Goal: Task Accomplishment & Management: Use online tool/utility

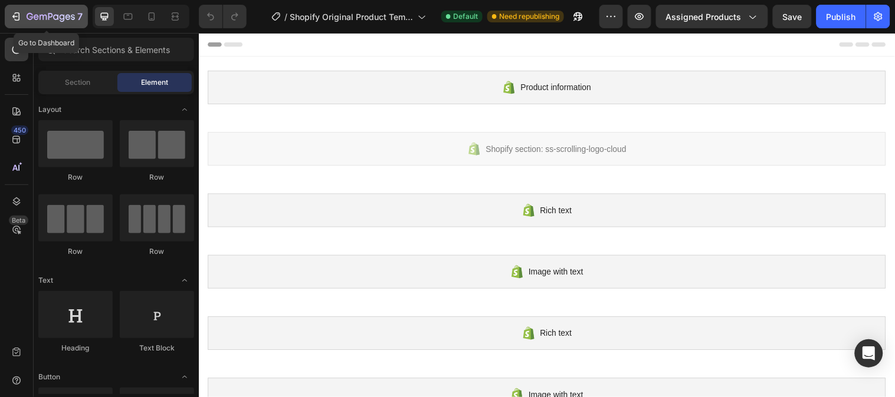
click at [10, 18] on icon "button" at bounding box center [16, 17] width 12 height 12
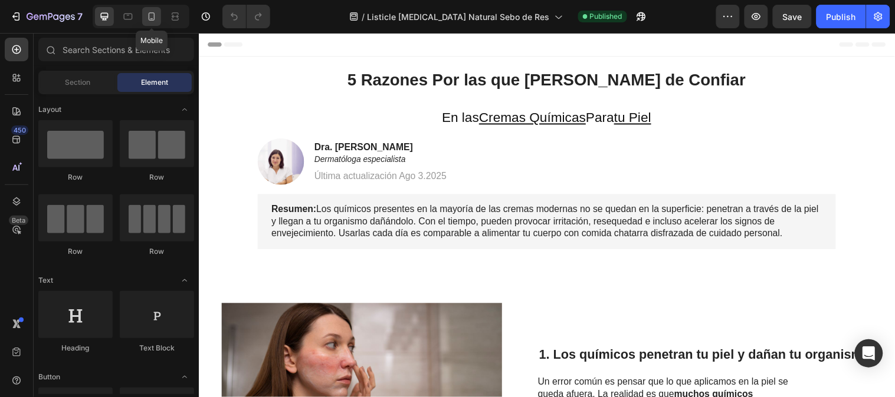
click at [146, 15] on icon at bounding box center [152, 17] width 12 height 12
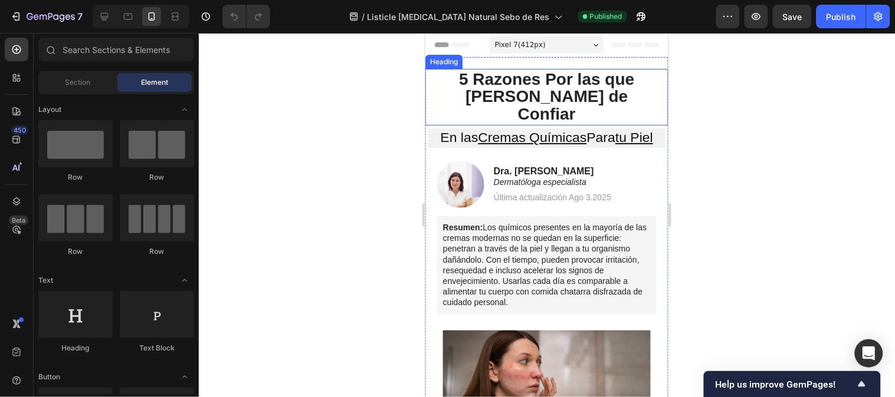
click at [519, 85] on span "5 Razones Por las que [PERSON_NAME] de Confiar" at bounding box center [545, 96] width 175 height 53
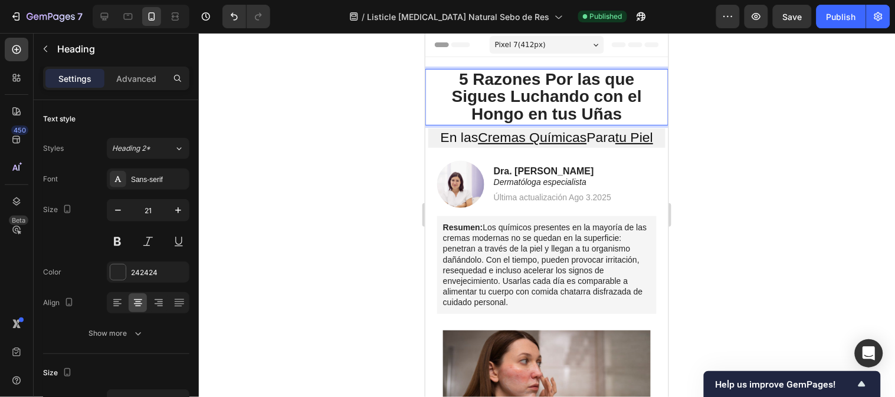
click at [566, 112] on span "5 Razones Por las que Sigues Luchando con el Hongo en tus Uñas" at bounding box center [546, 96] width 190 height 53
click at [588, 98] on span "5 Razones Por las que Sigues Luchando con el Hongo en tus Uñas" at bounding box center [546, 96] width 190 height 53
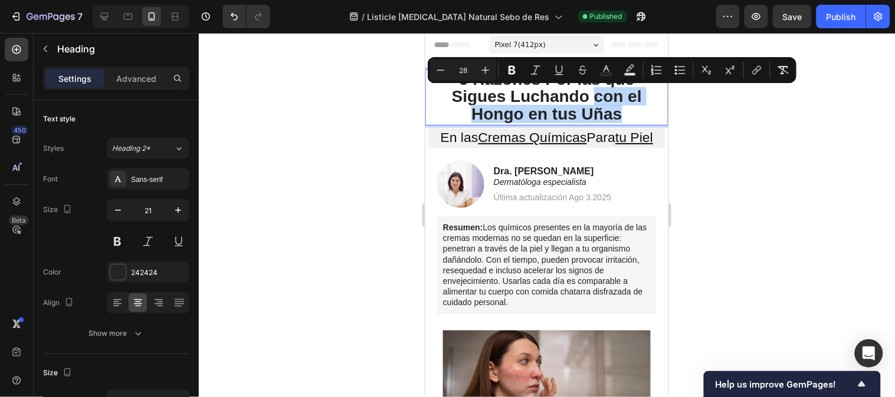
drag, startPoint x: 588, startPoint y: 98, endPoint x: 621, endPoint y: 114, distance: 36.1
click at [621, 114] on p "5 Razones Por las que Sigues Luchando con el Hongo en tus Uñas" at bounding box center [546, 97] width 215 height 52
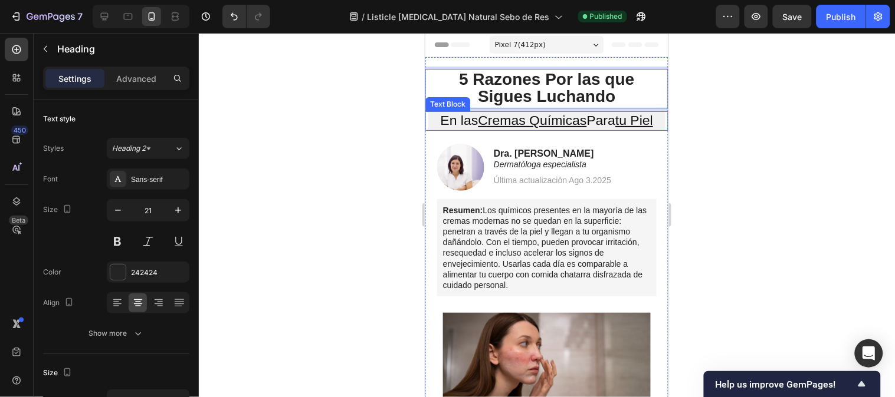
click at [567, 122] on u "Cremas Químicas" at bounding box center [532, 119] width 108 height 15
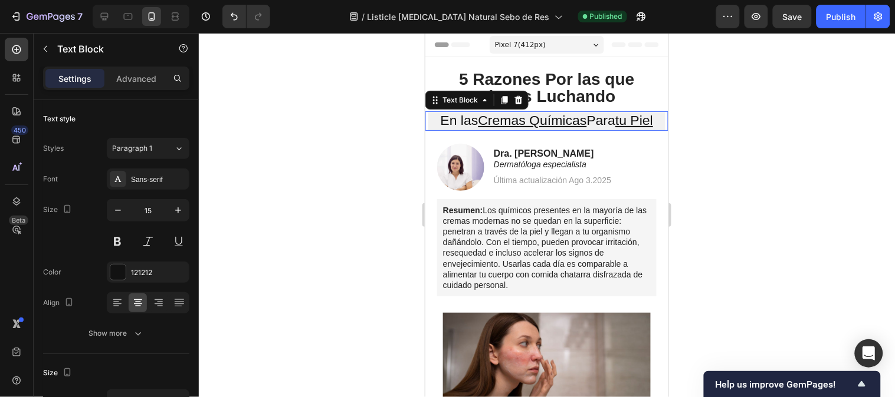
click at [567, 122] on u "Cremas Químicas" at bounding box center [532, 119] width 108 height 15
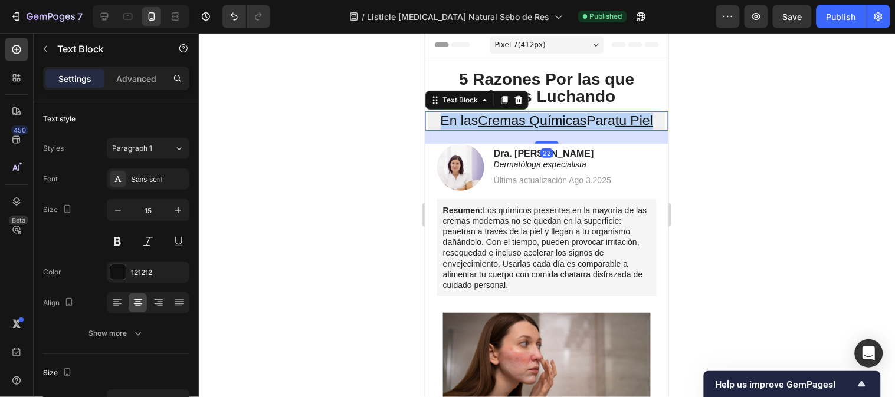
click at [567, 122] on u "Cremas Químicas" at bounding box center [532, 119] width 108 height 15
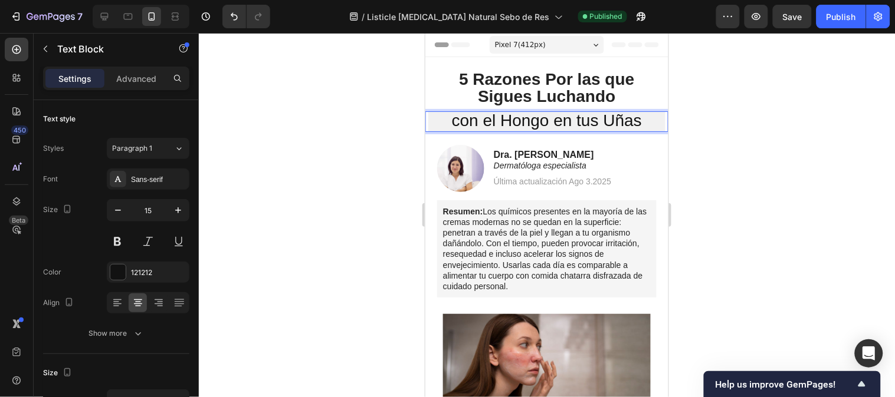
click at [586, 123] on span "con el Hongo en tus Uñas" at bounding box center [546, 120] width 190 height 18
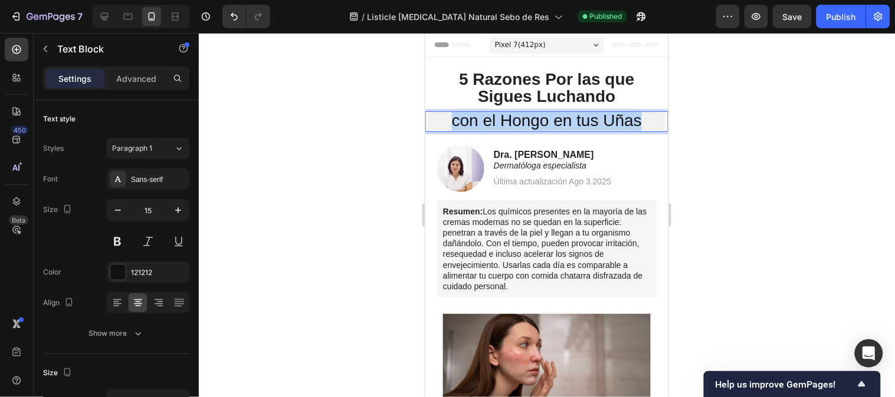
click at [586, 123] on span "con el Hongo en tus Uñas" at bounding box center [546, 120] width 190 height 18
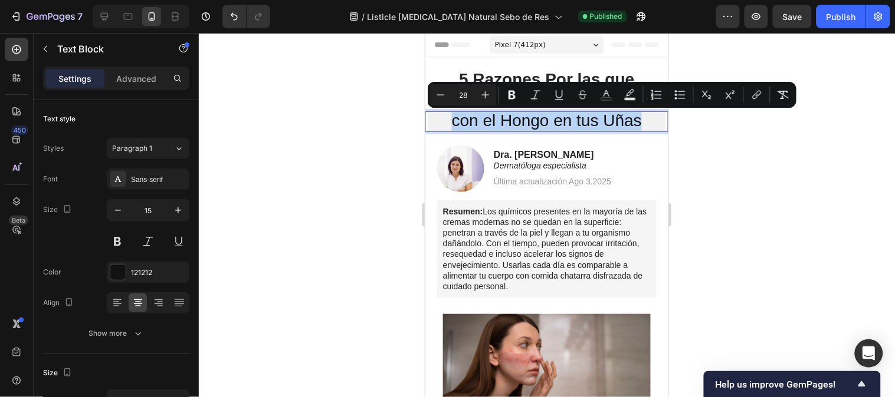
click at [562, 128] on span "con el Hongo en tus Uñas" at bounding box center [546, 120] width 190 height 18
click at [517, 128] on span "con el Hongo en tus Uñas" at bounding box center [546, 120] width 190 height 18
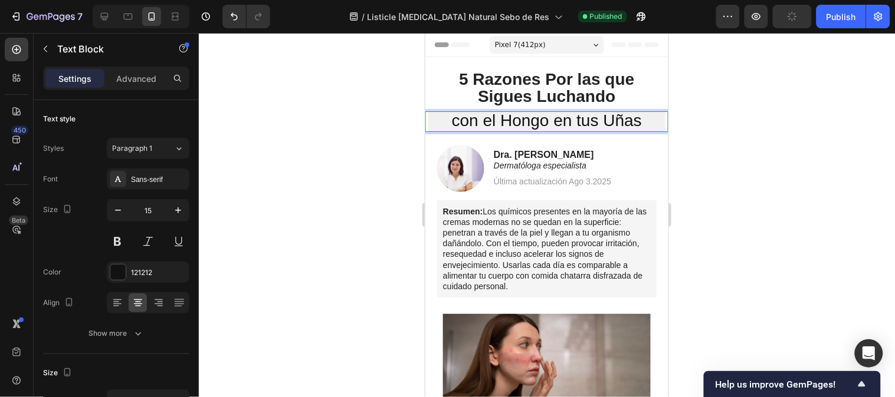
click at [536, 122] on span "con el Hongo en tus Uñas" at bounding box center [546, 120] width 190 height 18
click at [545, 120] on span "con el Hongo en tus Uñas" at bounding box center [546, 120] width 190 height 18
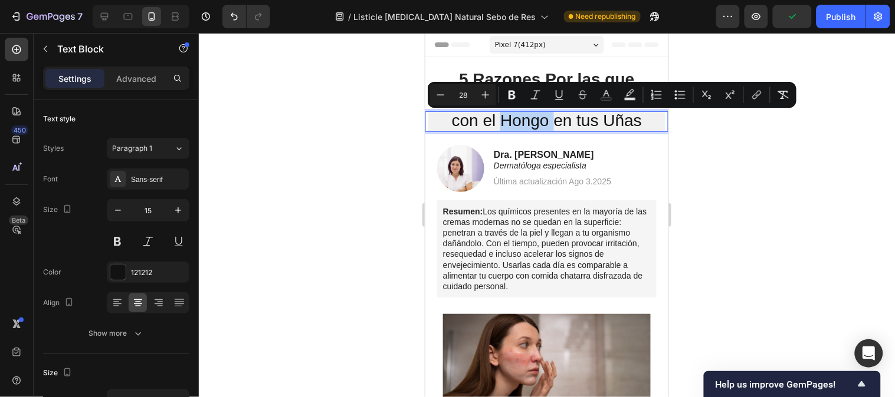
drag, startPoint x: 545, startPoint y: 120, endPoint x: 510, endPoint y: 121, distance: 34.8
click at [510, 121] on span "con el Hongo en tus Uñas" at bounding box center [546, 120] width 190 height 18
click at [551, 94] on button "Underline" at bounding box center [558, 94] width 21 height 21
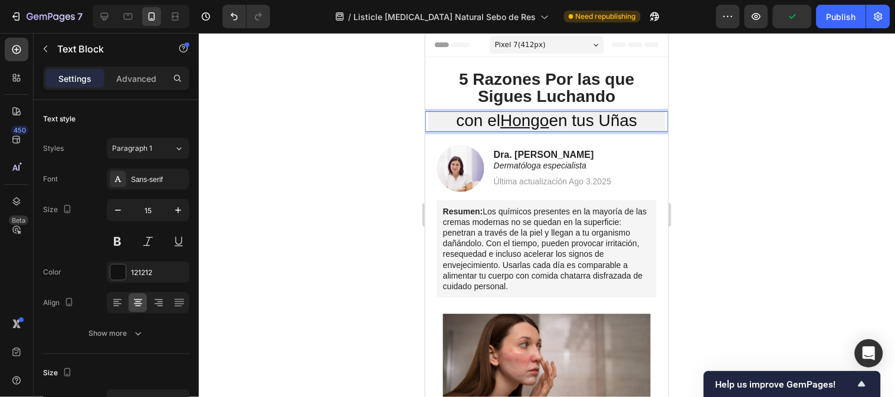
click at [594, 127] on span "con el Hongo en tus Uñas" at bounding box center [546, 120] width 181 height 18
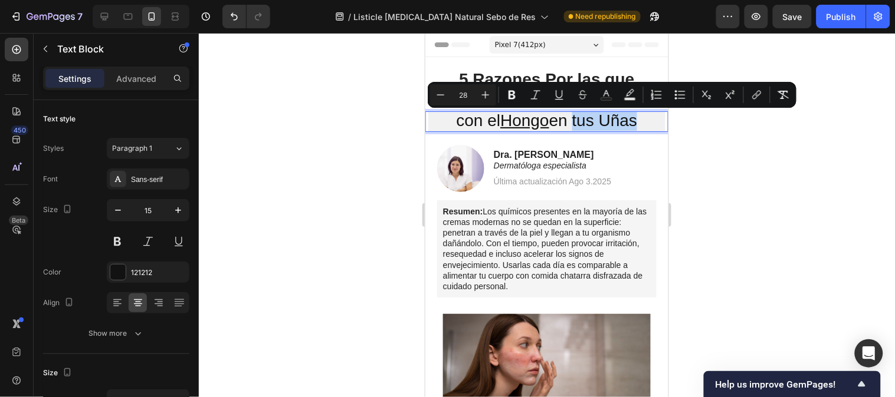
drag, startPoint x: 573, startPoint y: 127, endPoint x: 634, endPoint y: 125, distance: 61.3
click at [634, 125] on span "con el Hongo en tus Uñas" at bounding box center [546, 120] width 181 height 18
click at [564, 98] on button "Underline" at bounding box center [558, 94] width 21 height 21
click at [709, 146] on div at bounding box center [547, 215] width 696 height 364
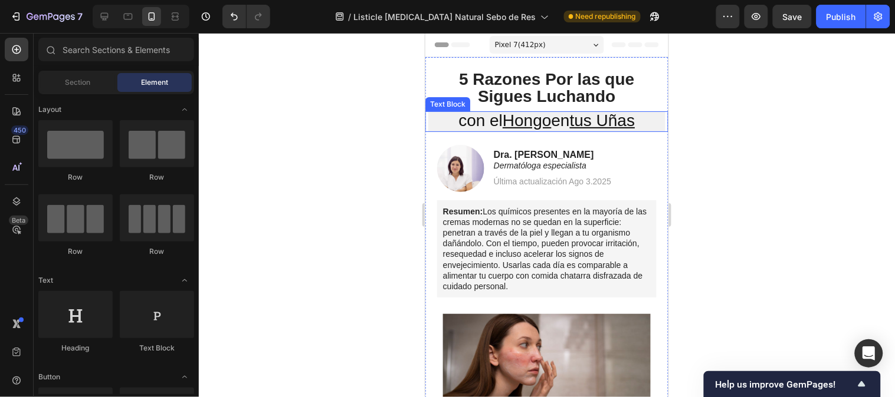
click at [458, 125] on span "con el Hongo en tus Uñas" at bounding box center [546, 120] width 176 height 18
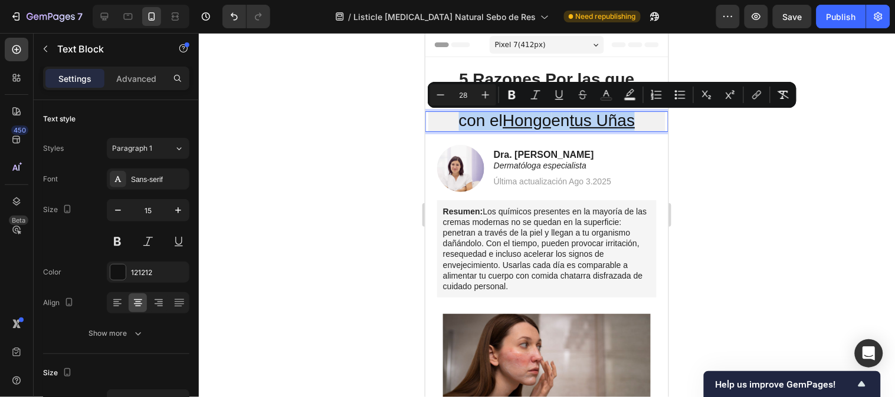
drag, startPoint x: 448, startPoint y: 122, endPoint x: 637, endPoint y: 123, distance: 189.9
click at [637, 123] on p "con el Hongo en tus Uñas" at bounding box center [546, 121] width 235 height 18
click at [518, 97] on button "Bold" at bounding box center [511, 94] width 21 height 21
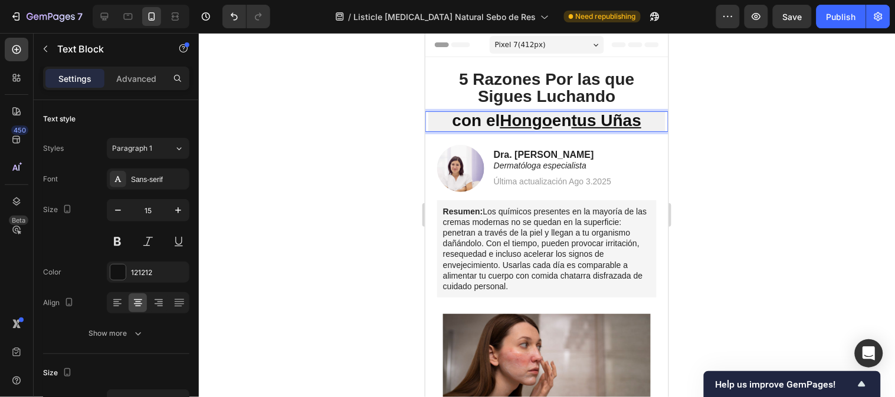
click at [702, 140] on div at bounding box center [547, 215] width 696 height 364
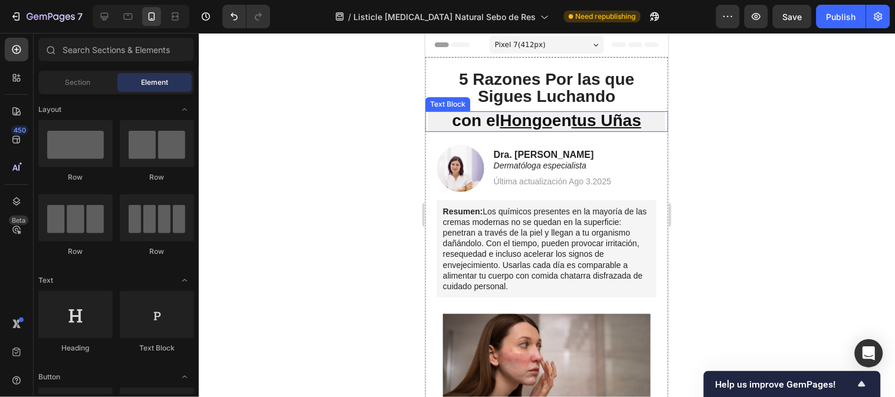
click at [452, 124] on strong "con el Hongo en tus Uñas" at bounding box center [546, 120] width 189 height 18
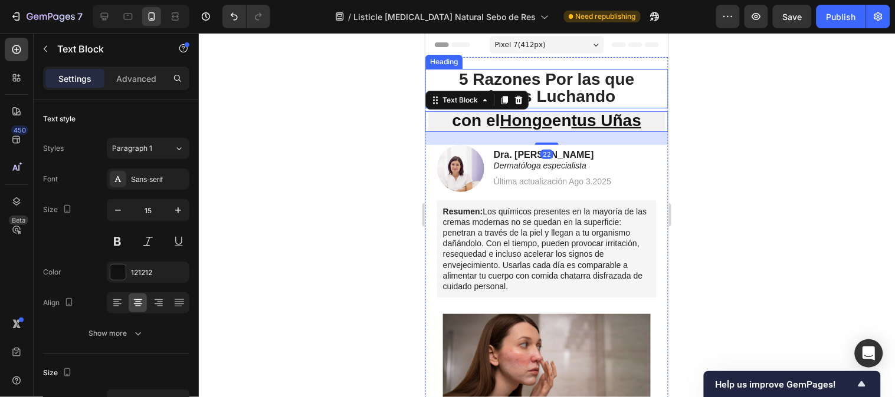
click at [553, 77] on span "5 Razones Por las que Sigues Luchando" at bounding box center [545, 87] width 175 height 35
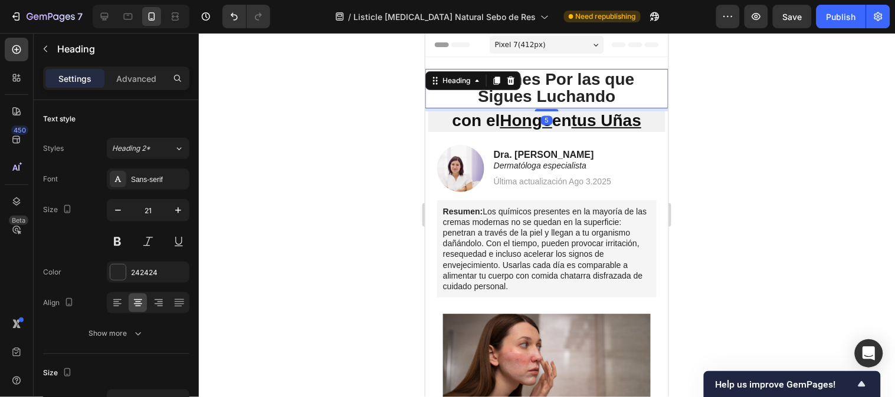
click at [553, 77] on span "5 Razones Por las que Sigues Luchando" at bounding box center [545, 87] width 175 height 35
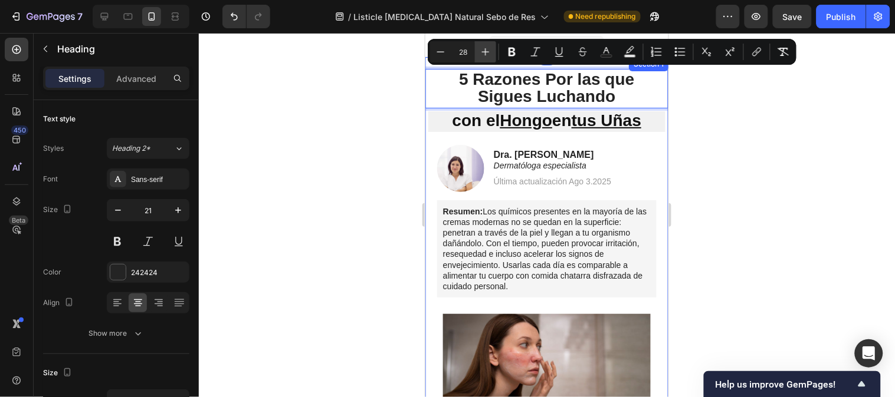
click at [482, 60] on button "Plus" at bounding box center [485, 51] width 21 height 21
type input "29"
click at [732, 98] on div at bounding box center [547, 215] width 696 height 364
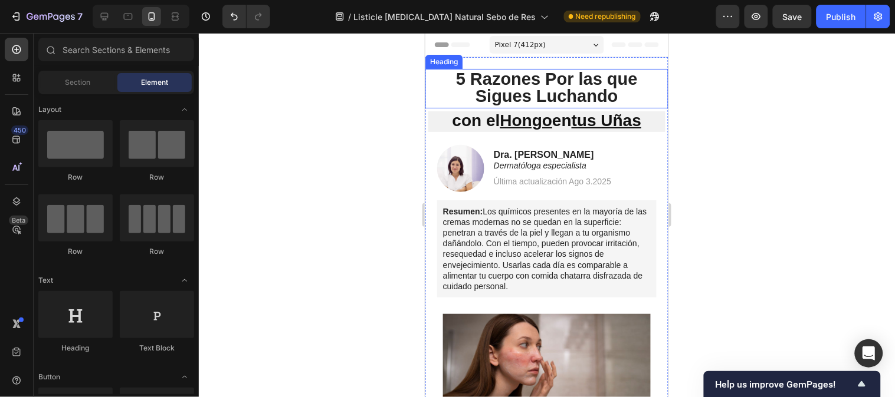
click at [455, 83] on div "⁠⁠⁠⁠⁠⁠⁠ 5 Razones Por las que Sigues Luchando Heading" at bounding box center [546, 88] width 243 height 40
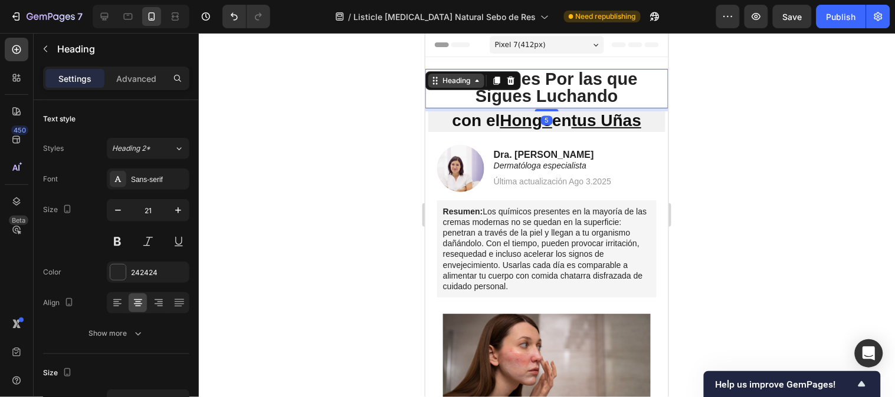
click at [450, 79] on div "Heading" at bounding box center [455, 80] width 32 height 11
click at [737, 100] on div at bounding box center [547, 215] width 696 height 364
click at [456, 80] on span "5 Razones Por las que Sigues Luchando" at bounding box center [546, 87] width 182 height 36
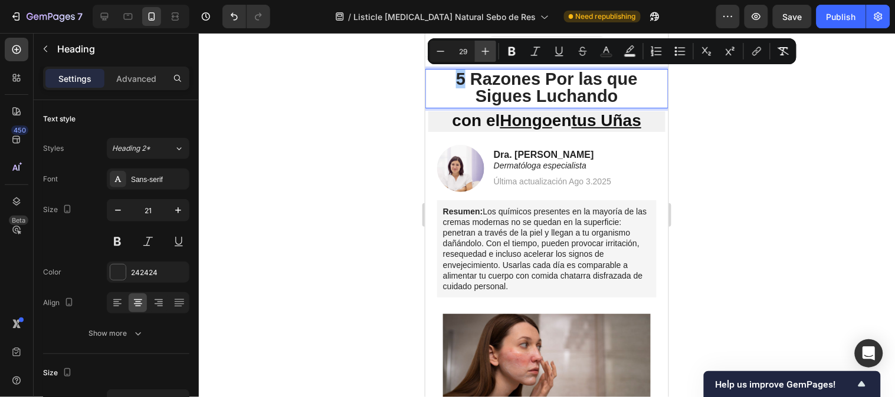
click at [491, 54] on icon "Editor contextual toolbar" at bounding box center [485, 51] width 12 height 12
type input "33"
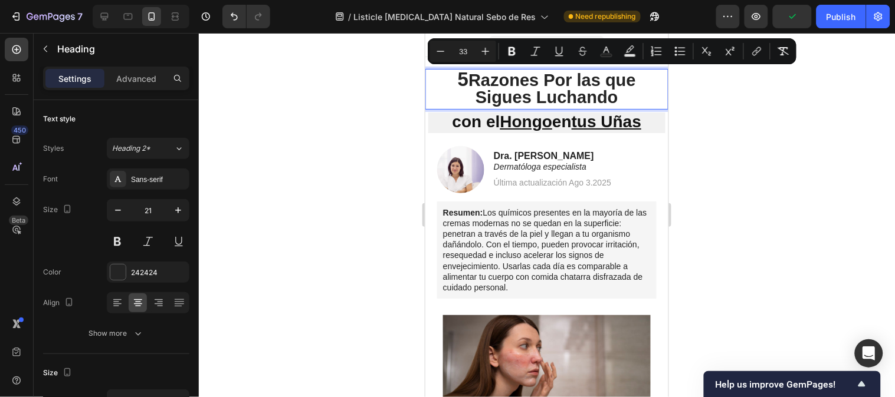
click at [762, 123] on div at bounding box center [547, 215] width 696 height 364
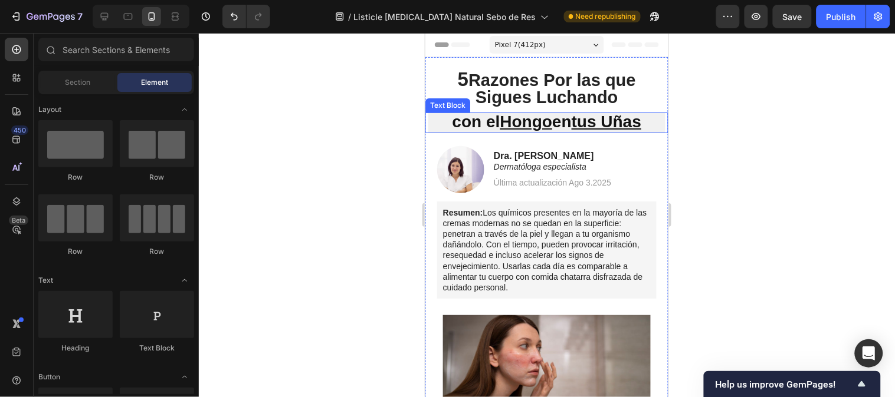
click at [573, 126] on u "tus Uñas" at bounding box center [606, 121] width 70 height 18
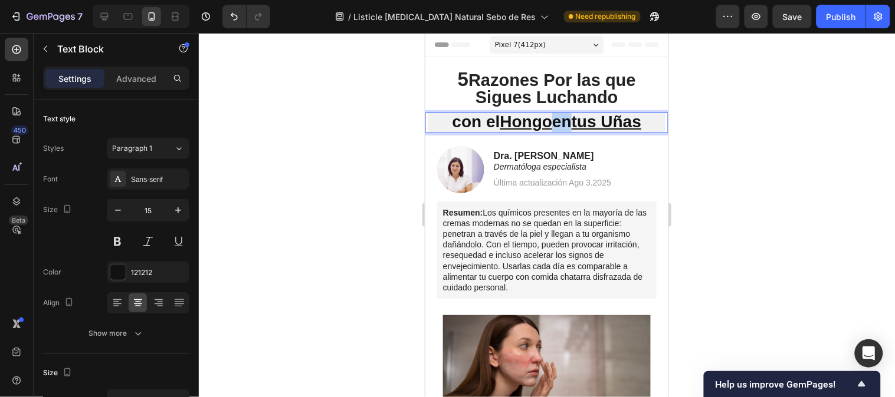
drag, startPoint x: 566, startPoint y: 120, endPoint x: 553, endPoint y: 120, distance: 13.6
click at [553, 120] on strong "con el Hongo en tus Uñas" at bounding box center [546, 121] width 189 height 18
click at [548, 126] on u "Hongo de" at bounding box center [533, 121] width 76 height 18
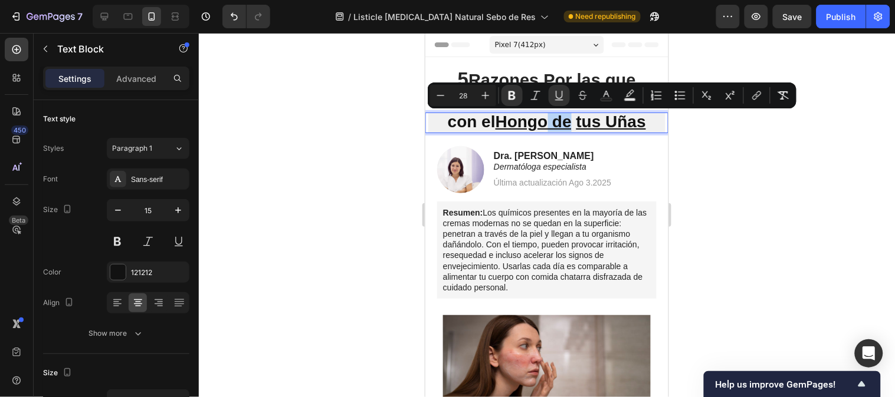
drag, startPoint x: 542, startPoint y: 126, endPoint x: 566, endPoint y: 123, distance: 23.7
click at [566, 123] on u "Hongo de" at bounding box center [533, 121] width 76 height 18
click at [553, 93] on icon "Editor contextual toolbar" at bounding box center [559, 96] width 12 height 12
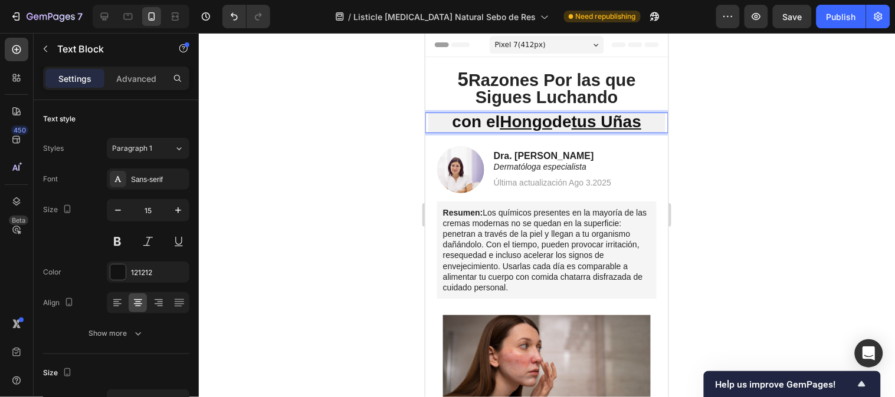
click at [483, 121] on strong "con el Hongo de tus Uñas" at bounding box center [546, 121] width 189 height 18
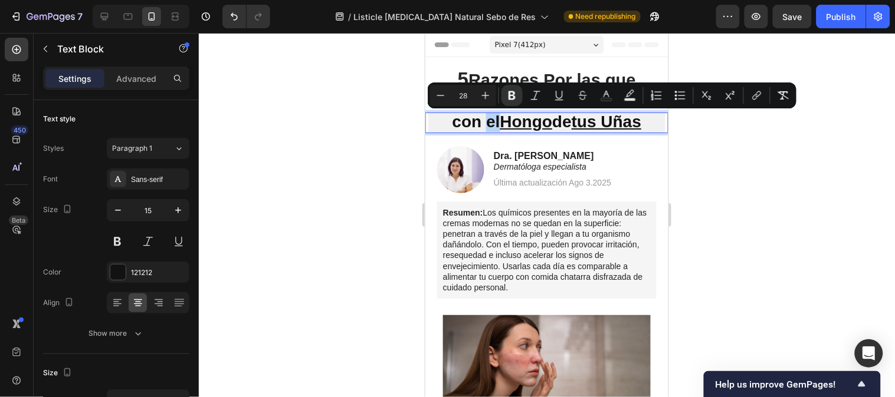
drag, startPoint x: 486, startPoint y: 121, endPoint x: 472, endPoint y: 121, distance: 14.2
click at [472, 121] on strong "con el Hongo de tus Uñas" at bounding box center [546, 121] width 189 height 18
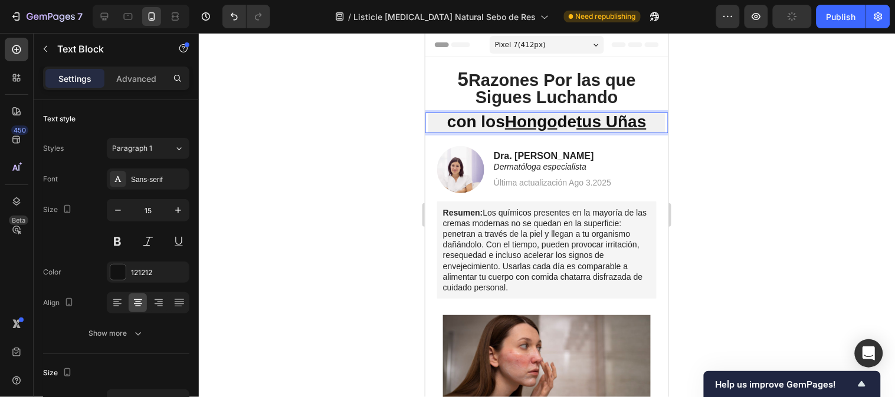
click at [547, 122] on u "Hongo" at bounding box center [530, 121] width 52 height 18
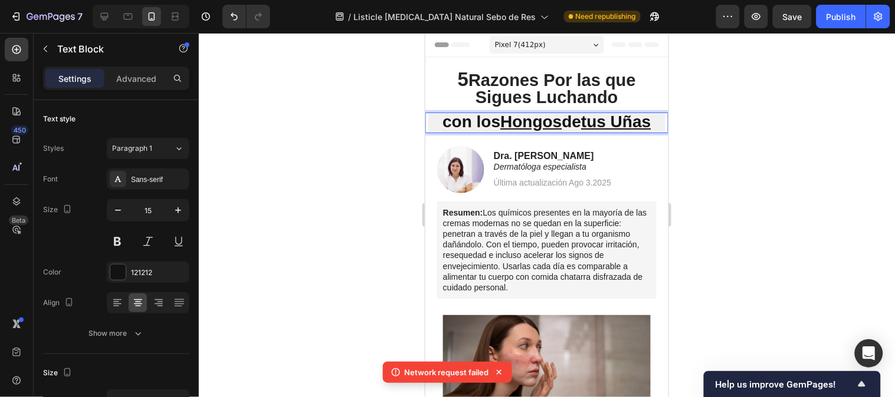
scroll to position [65, 0]
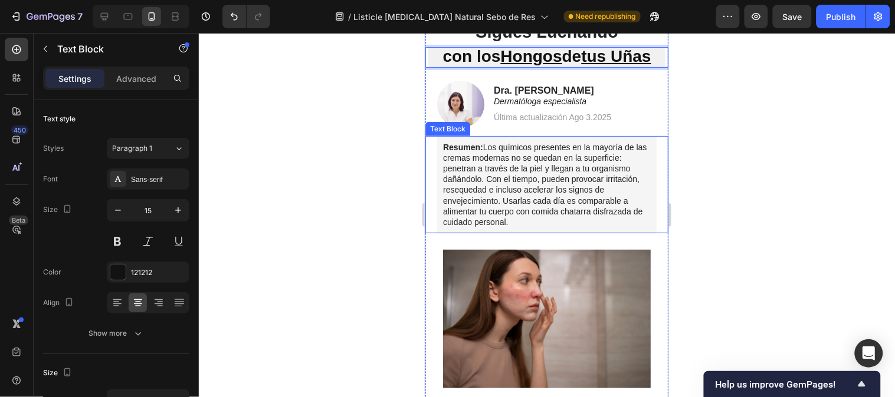
click at [482, 143] on p "Resumen: Los químicos presentes en la mayoría de las cremas modernas no se qued…" at bounding box center [546, 185] width 208 height 86
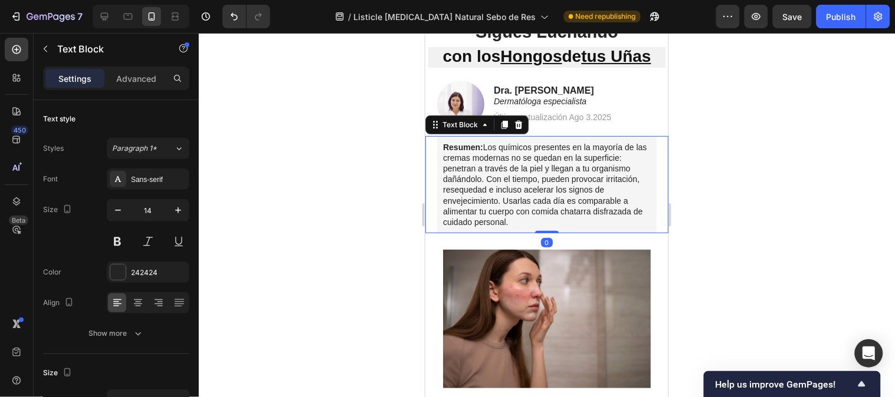
click at [485, 144] on p "Resumen: Los químicos presentes en la mayoría de las cremas modernas no se qued…" at bounding box center [546, 185] width 208 height 86
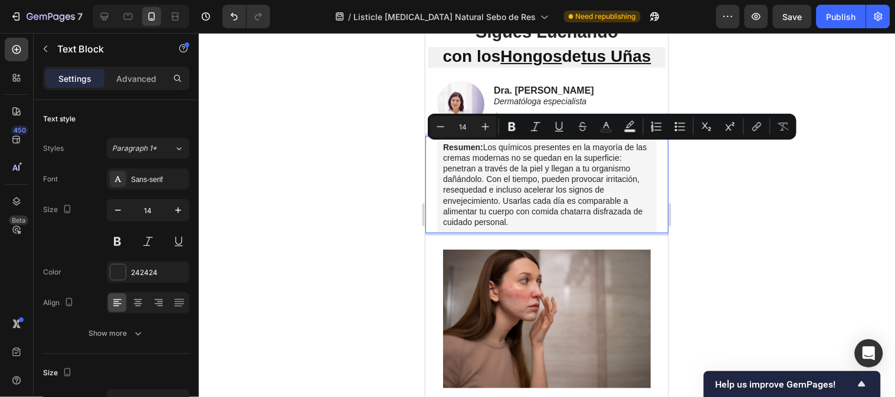
drag, startPoint x: 485, startPoint y: 145, endPoint x: 547, endPoint y: 223, distance: 99.6
click at [547, 223] on p "Resumen: Los químicos presentes en la mayoría de las cremas modernas no se qued…" at bounding box center [546, 185] width 208 height 86
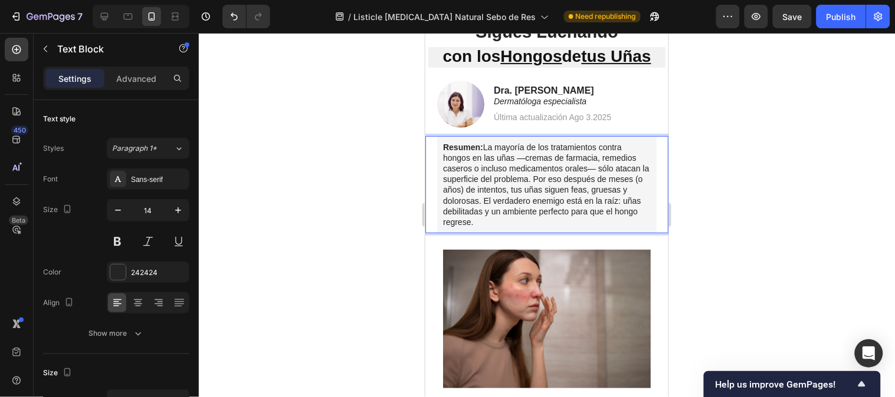
click at [546, 177] on p "Resumen: La mayoría de los tratamientos contra hongos en las uñas —cremas de fa…" at bounding box center [546, 185] width 208 height 86
click at [532, 191] on p "Resumen: La mayoría de los tratamientos contra hongos en las uñas —cremas de fa…" at bounding box center [546, 185] width 208 height 86
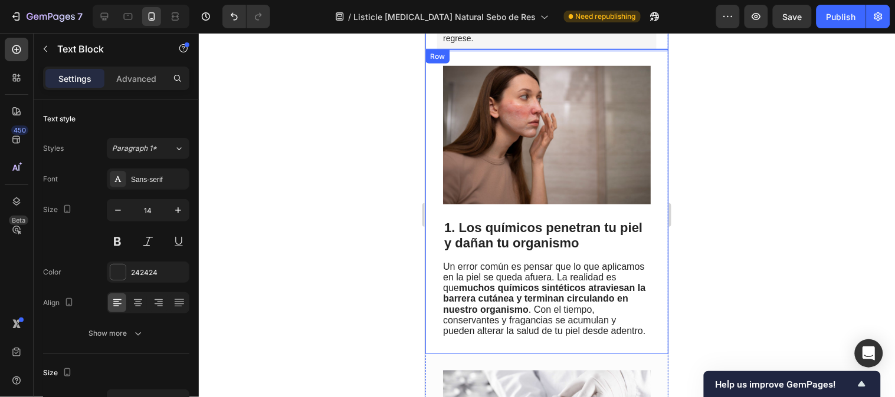
scroll to position [262, 0]
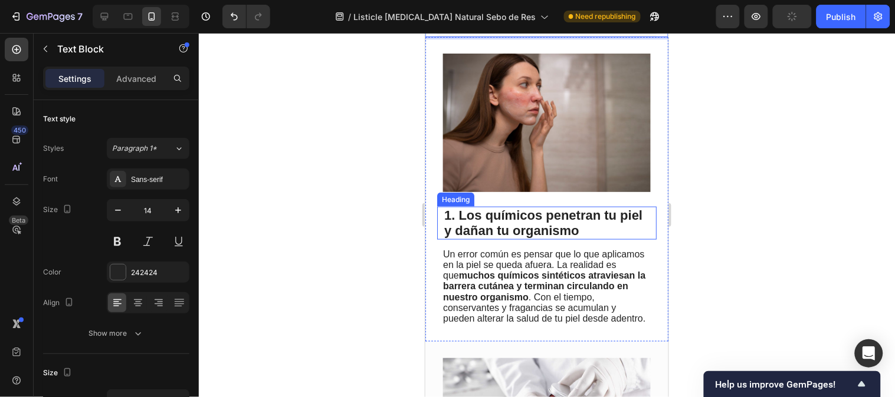
click at [503, 221] on span "1. Los químicos penetran tu piel y dañan tu organismo" at bounding box center [542, 223] width 198 height 30
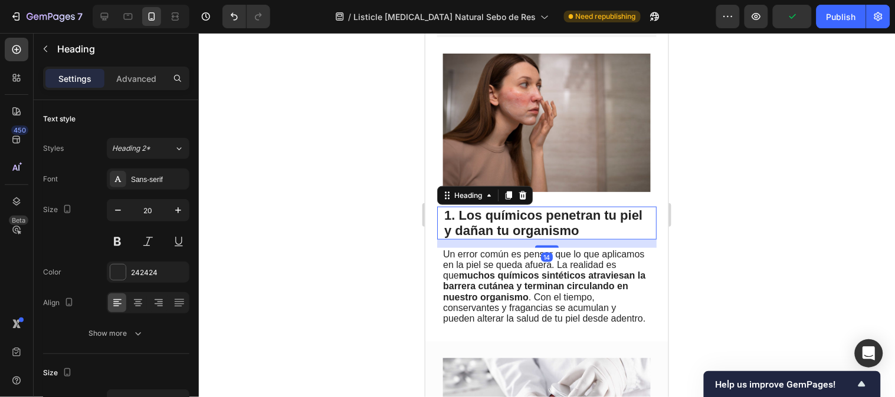
click at [503, 221] on span "1. Los químicos penetran tu piel y dañan tu organismo" at bounding box center [542, 223] width 198 height 30
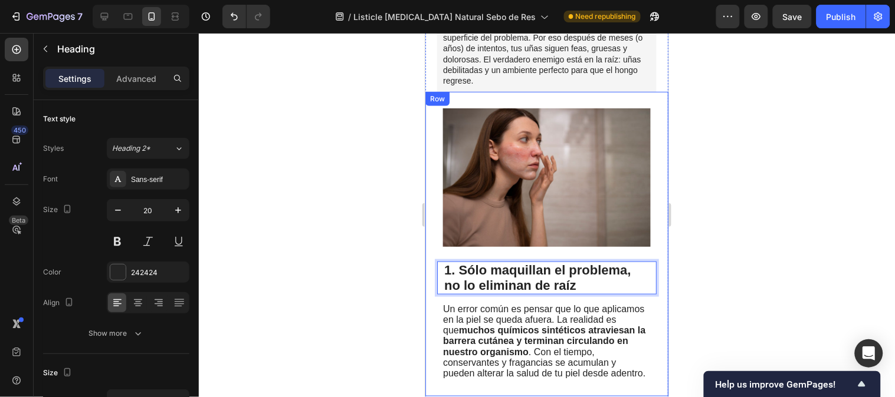
scroll to position [0, 0]
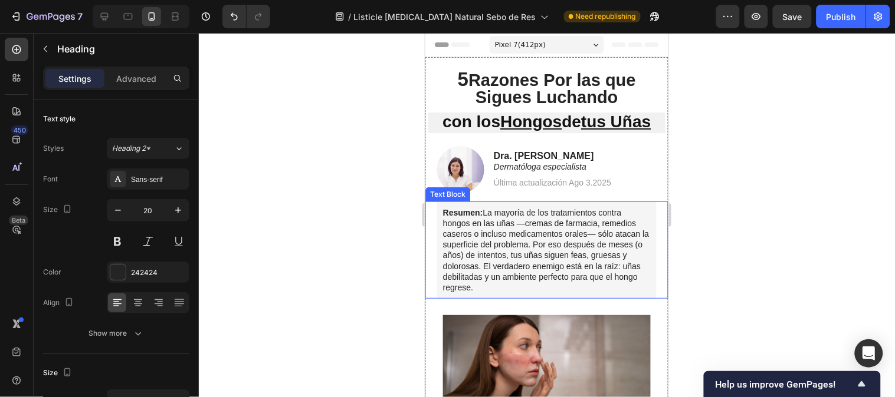
click at [509, 242] on p "Resumen: La mayoría de los tratamientos contra hongos en las uñas —cremas de fa…" at bounding box center [546, 250] width 208 height 86
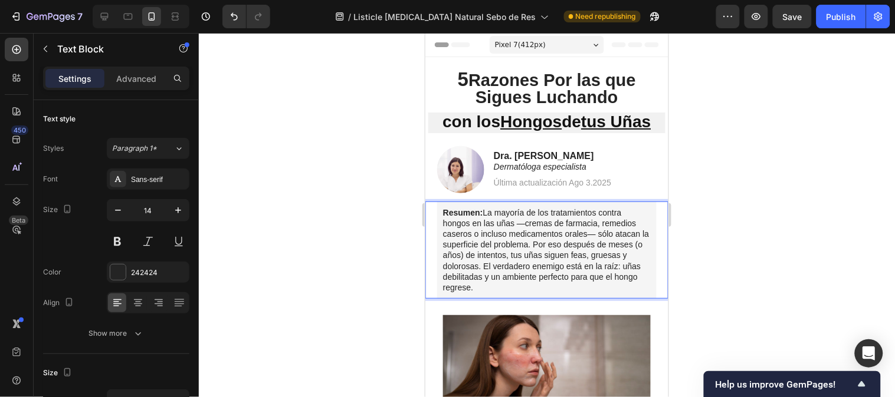
click at [486, 213] on p "Resumen: La mayoría de los tratamientos contra hongos en las uñas —cremas de fa…" at bounding box center [546, 250] width 208 height 86
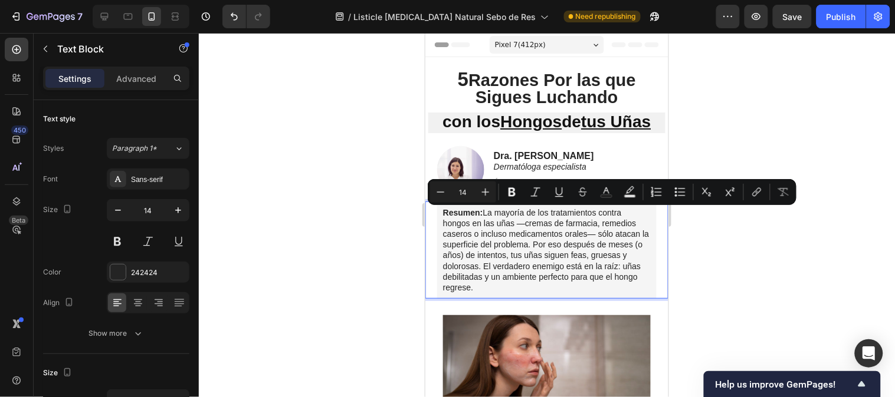
drag, startPoint x: 486, startPoint y: 213, endPoint x: 551, endPoint y: 293, distance: 103.1
click at [551, 293] on p "Resumen: La mayoría de los tratamientos contra hongos en las uñas —cremas de fa…" at bounding box center [546, 250] width 208 height 86
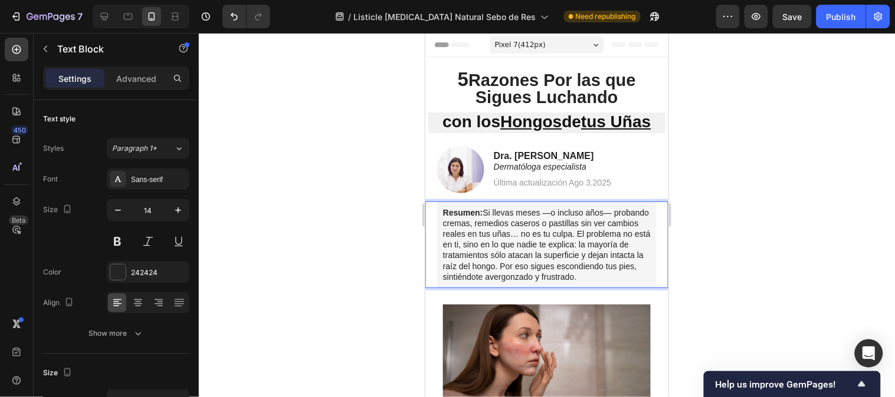
click at [558, 279] on p "Resumen: Si llevas meses —o incluso años— probando cremas, remedios caseros o p…" at bounding box center [546, 244] width 208 height 75
click at [602, 265] on p "Resumen: Si llevas meses —o incluso años— probando cremas, remedios caseros o p…" at bounding box center [546, 244] width 208 height 75
drag, startPoint x: 599, startPoint y: 268, endPoint x: 607, endPoint y: 269, distance: 8.3
click at [607, 269] on p "Resumen: Si llevas meses —o incluso años— probando cremas, remedios caseros o p…" at bounding box center [546, 244] width 208 height 75
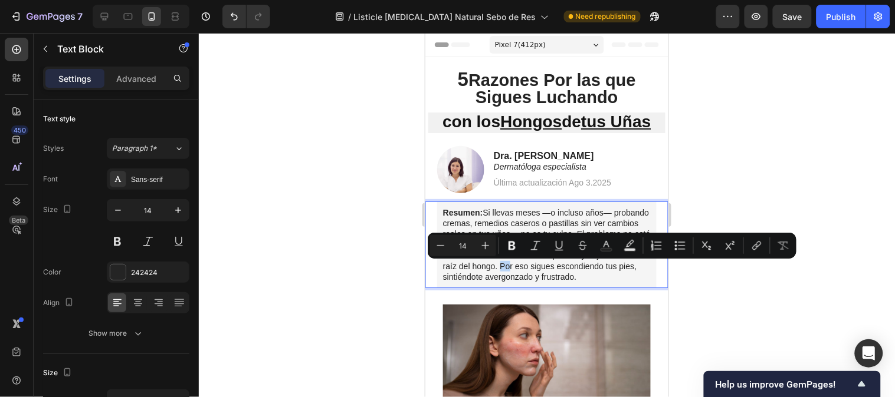
click at [600, 271] on p "Resumen: Si llevas meses —o incluso años— probando cremas, remedios caseros o p…" at bounding box center [546, 244] width 208 height 75
drag, startPoint x: 601, startPoint y: 268, endPoint x: 607, endPoint y: 284, distance: 17.3
click at [607, 282] on p "Resumen: Si llevas meses —o incluso años— probando cremas, remedios caseros o p…" at bounding box center [546, 244] width 208 height 75
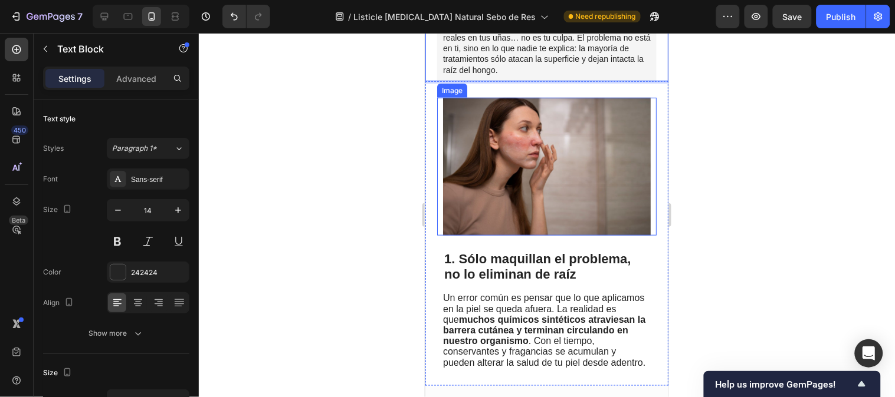
scroll to position [262, 0]
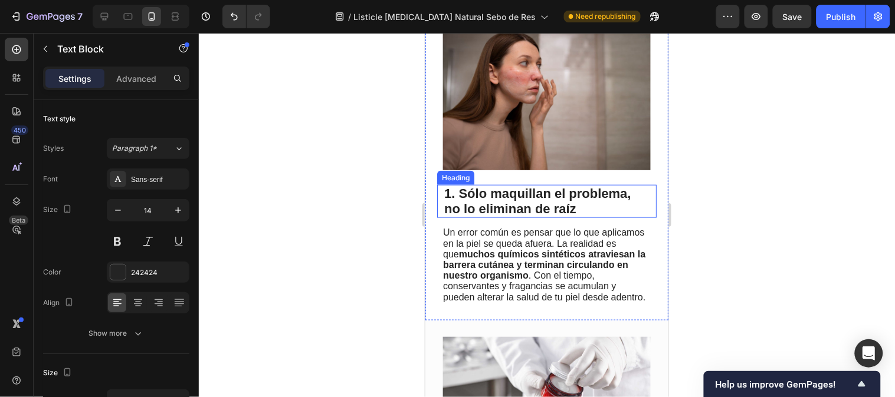
click at [518, 198] on span "1. Sólo maquillan el problema, no lo eliminan de raíz" at bounding box center [536, 201] width 187 height 30
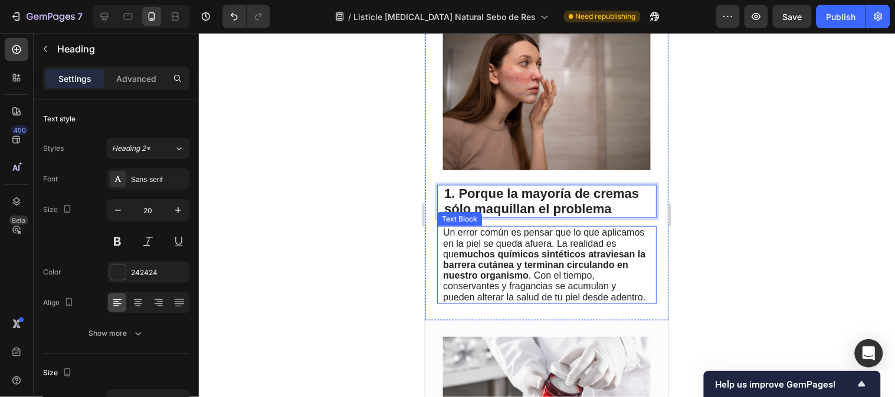
click at [505, 231] on span "Un error común es pensar que lo que aplicamos en la piel se queda afuera. La re…" at bounding box center [543, 264] width 202 height 74
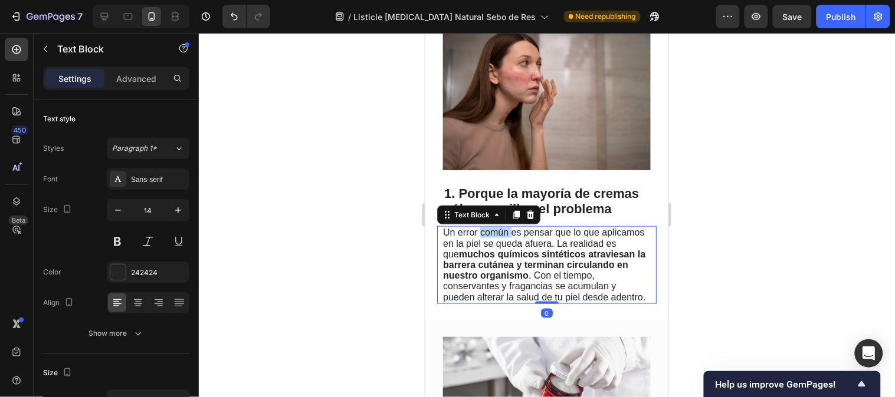
click at [505, 231] on span "Un error común es pensar que lo que aplicamos en la piel se queda afuera. La re…" at bounding box center [543, 264] width 202 height 74
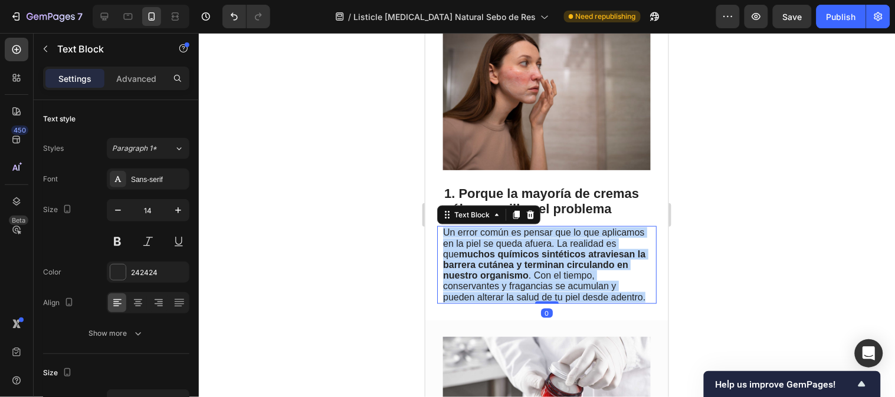
click at [505, 231] on span "Un error común es pensar que lo que aplicamos en la piel se queda afuera. La re…" at bounding box center [543, 264] width 202 height 74
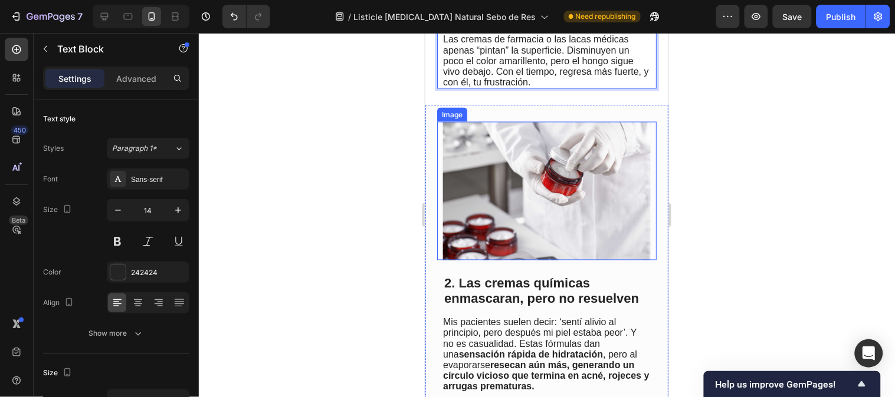
scroll to position [524, 0]
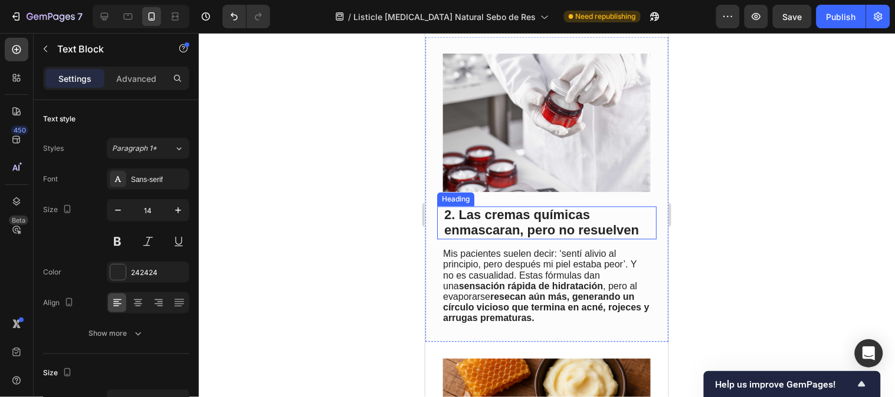
click at [489, 225] on span "2. Las cremas químicas enmascaran, pero no resuelven" at bounding box center [540, 223] width 195 height 30
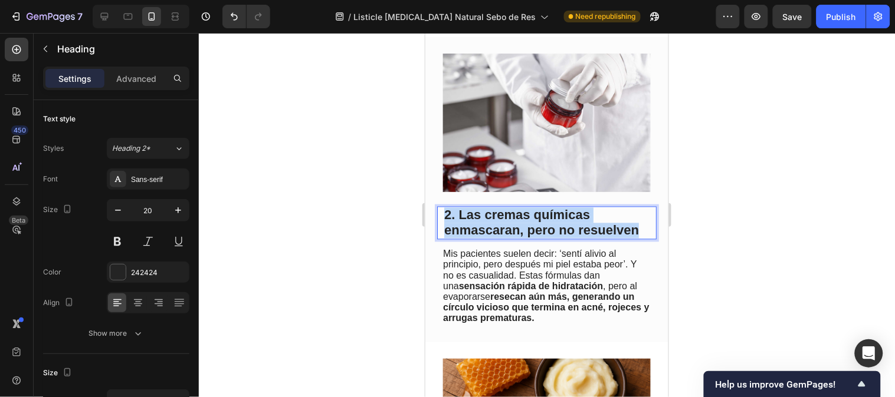
click at [489, 225] on span "2. Las cremas químicas enmascaran, pero no resuelven" at bounding box center [540, 223] width 195 height 30
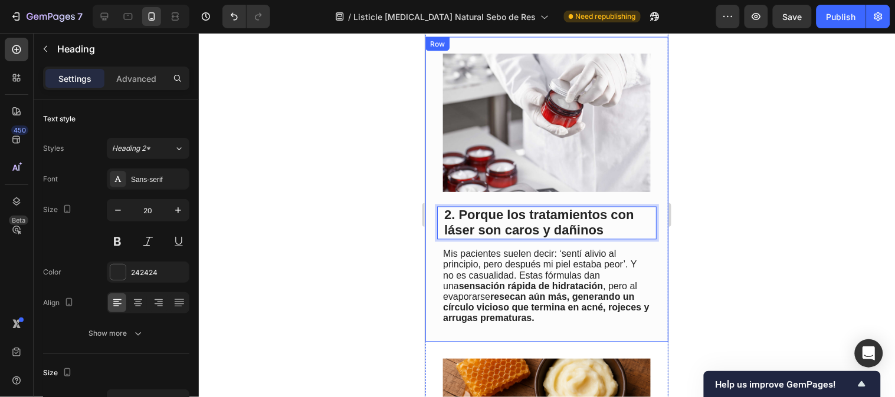
click at [528, 267] on span "Mis pacientes suelen decir: ‘sentí alivio al principio, pero después mi piel es…" at bounding box center [545, 286] width 206 height 74
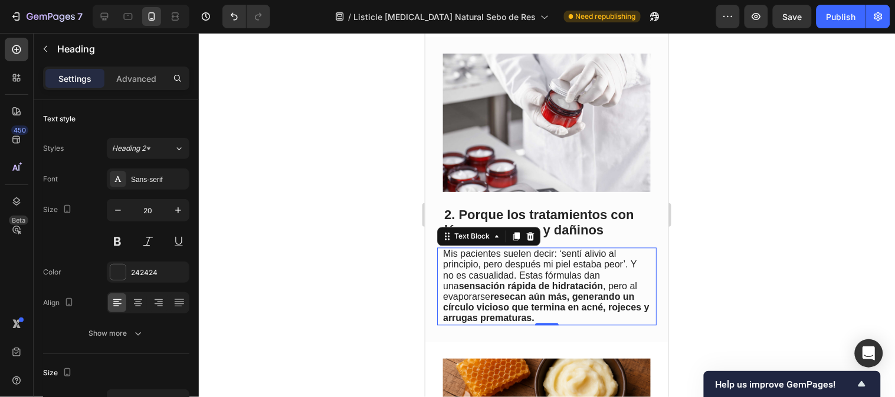
click at [528, 267] on span "Mis pacientes suelen decir: ‘sentí alivio al principio, pero después mi piel es…" at bounding box center [545, 286] width 206 height 74
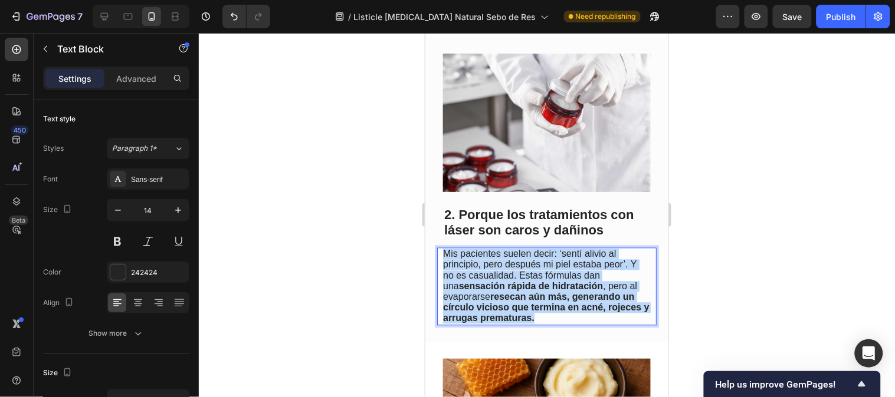
click at [528, 267] on span "Mis pacientes suelen decir: ‘sentí alivio al principio, pero después mi piel es…" at bounding box center [545, 286] width 206 height 74
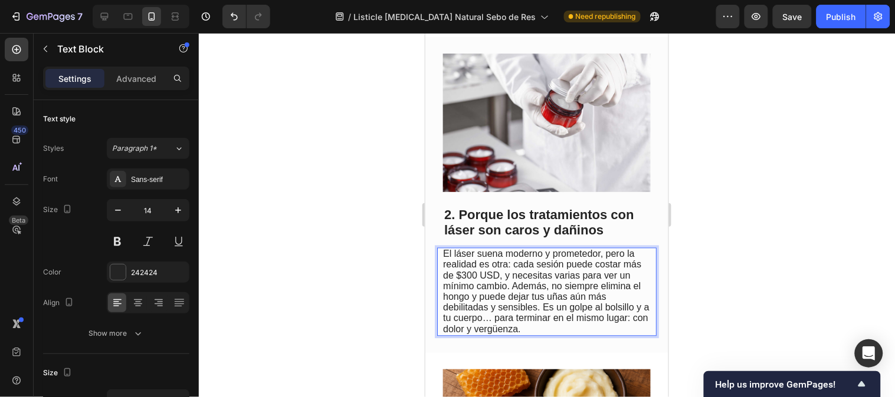
click at [483, 272] on span "El láser suena moderno y prometedor, pero la realidad es otra: cada sesión pued…" at bounding box center [545, 291] width 206 height 85
click at [482, 269] on span "El láser suena moderno y prometedor, pero la realidad es otra: cada sesión pued…" at bounding box center [545, 291] width 206 height 85
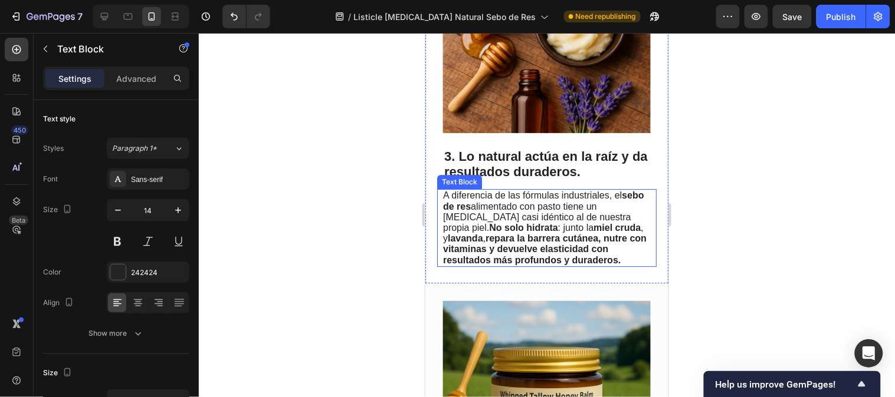
scroll to position [851, 0]
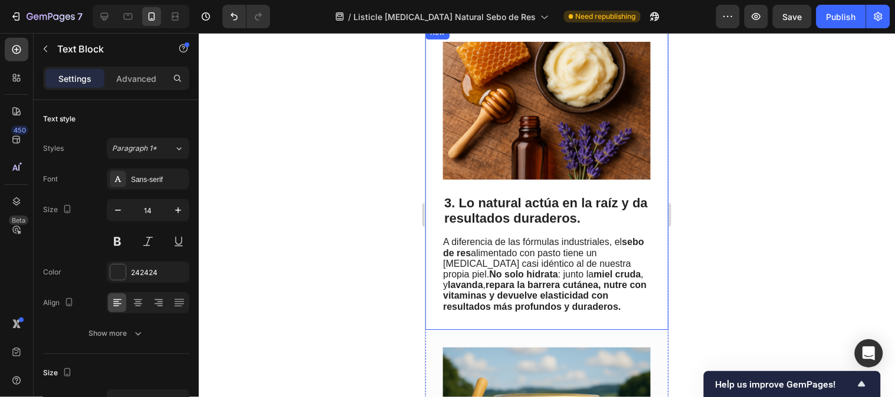
click at [493, 195] on span "3. Lo natural actúa en la raíz y da resultados duraderos." at bounding box center [544, 210] width 203 height 30
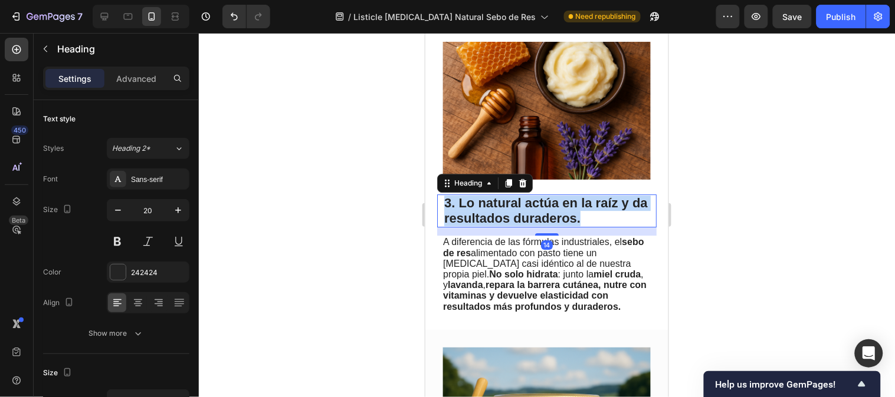
click at [493, 195] on span "3. Lo natural actúa en la raíz y da resultados duraderos." at bounding box center [544, 210] width 203 height 30
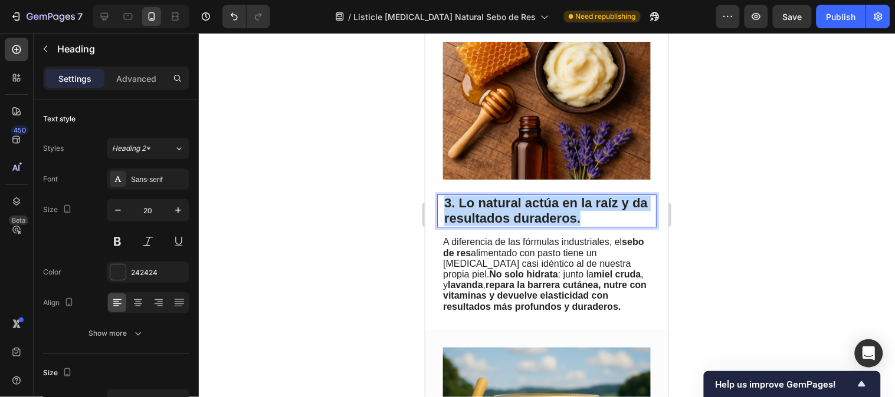
click at [493, 195] on span "3. Lo natural actúa en la raíz y da resultados duraderos." at bounding box center [544, 210] width 203 height 30
